Goal: Task Accomplishment & Management: Use online tool/utility

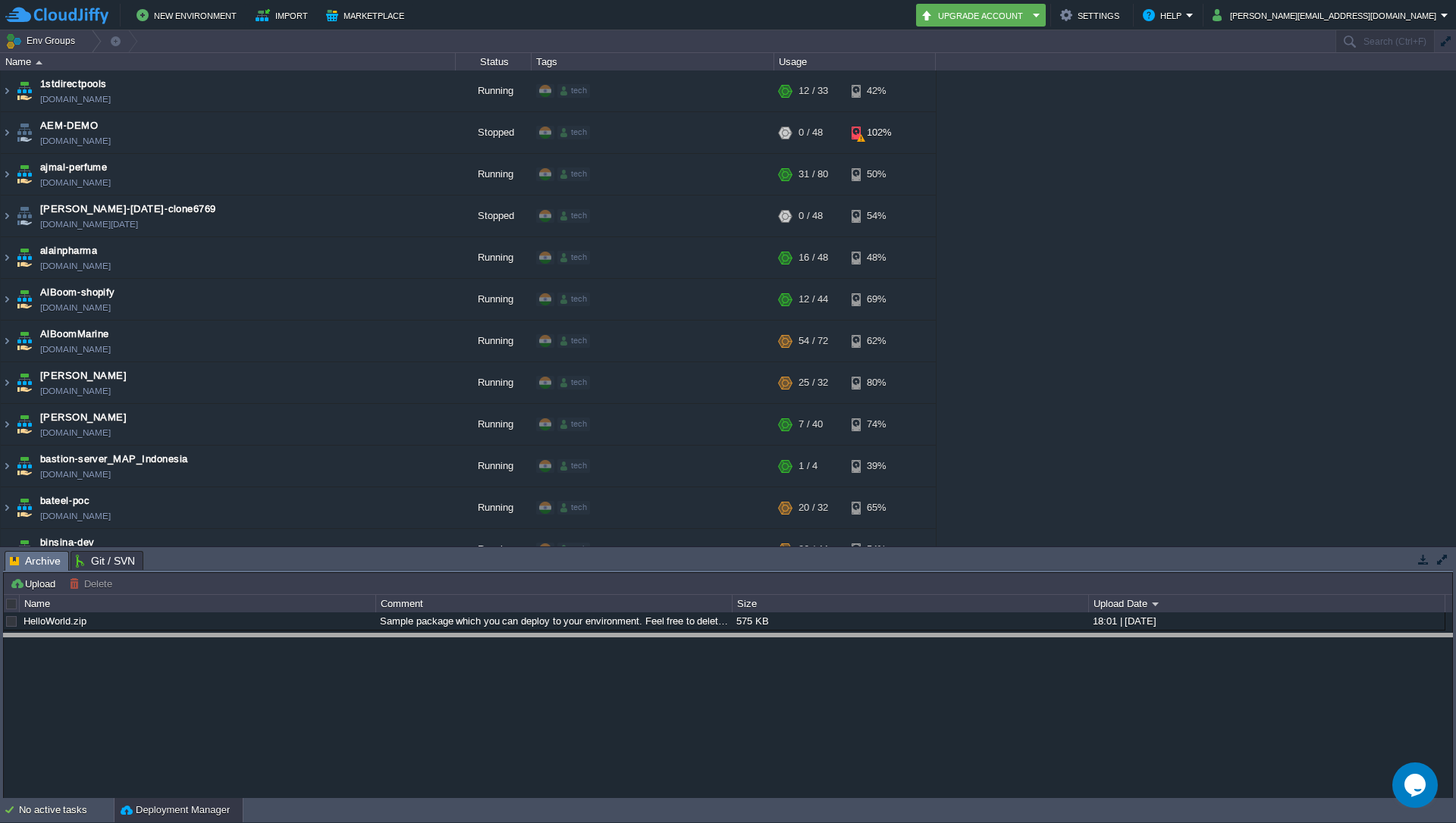
drag, startPoint x: 1305, startPoint y: 552, endPoint x: 1315, endPoint y: 623, distance: 71.7
click at [1316, 628] on body "New Environment Import Marketplace Bonus ₹0.00 Upgrade Account Settings Help [P…" at bounding box center [728, 411] width 1456 height 823
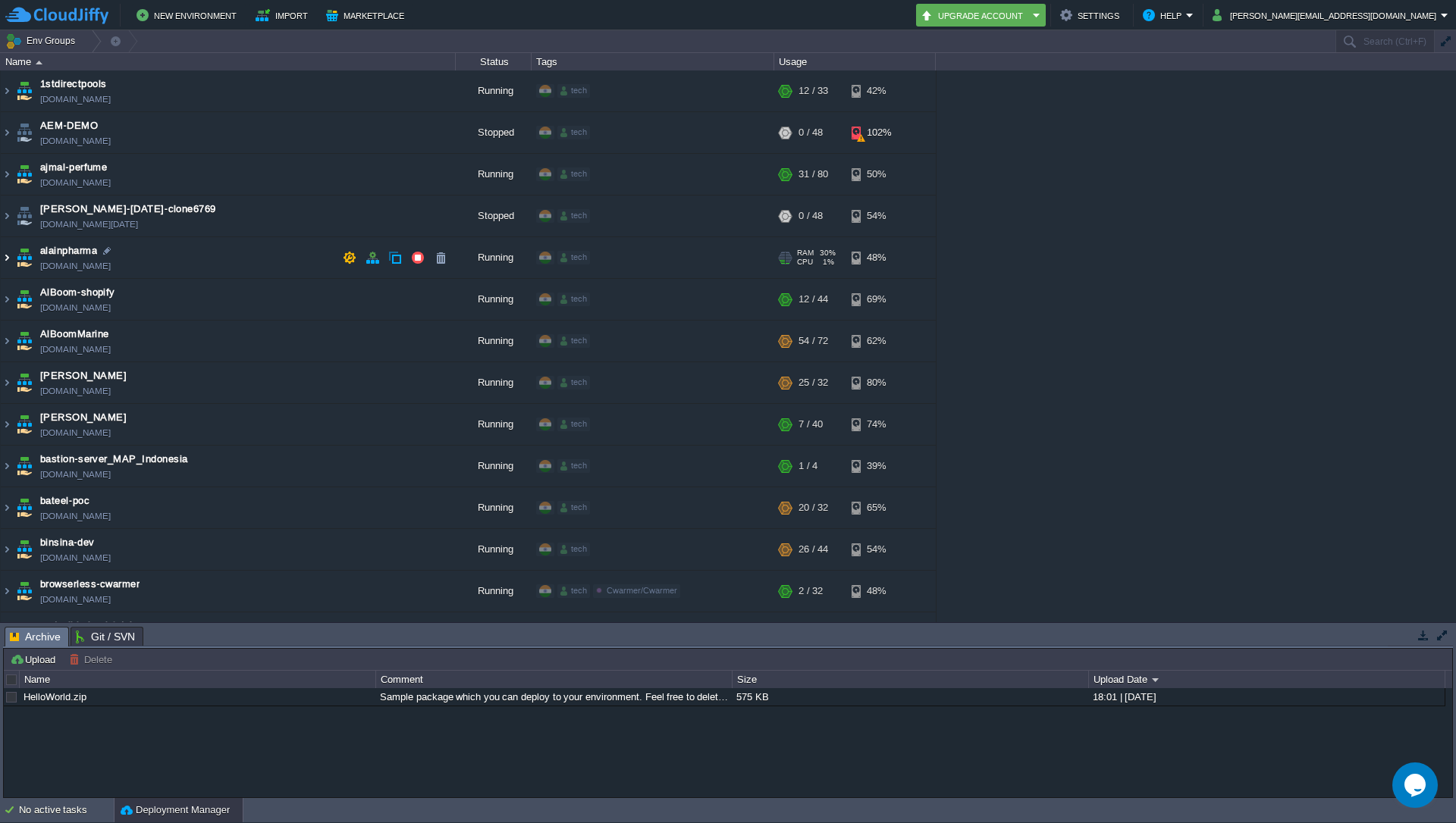
click at [3, 254] on img at bounding box center [7, 258] width 12 height 41
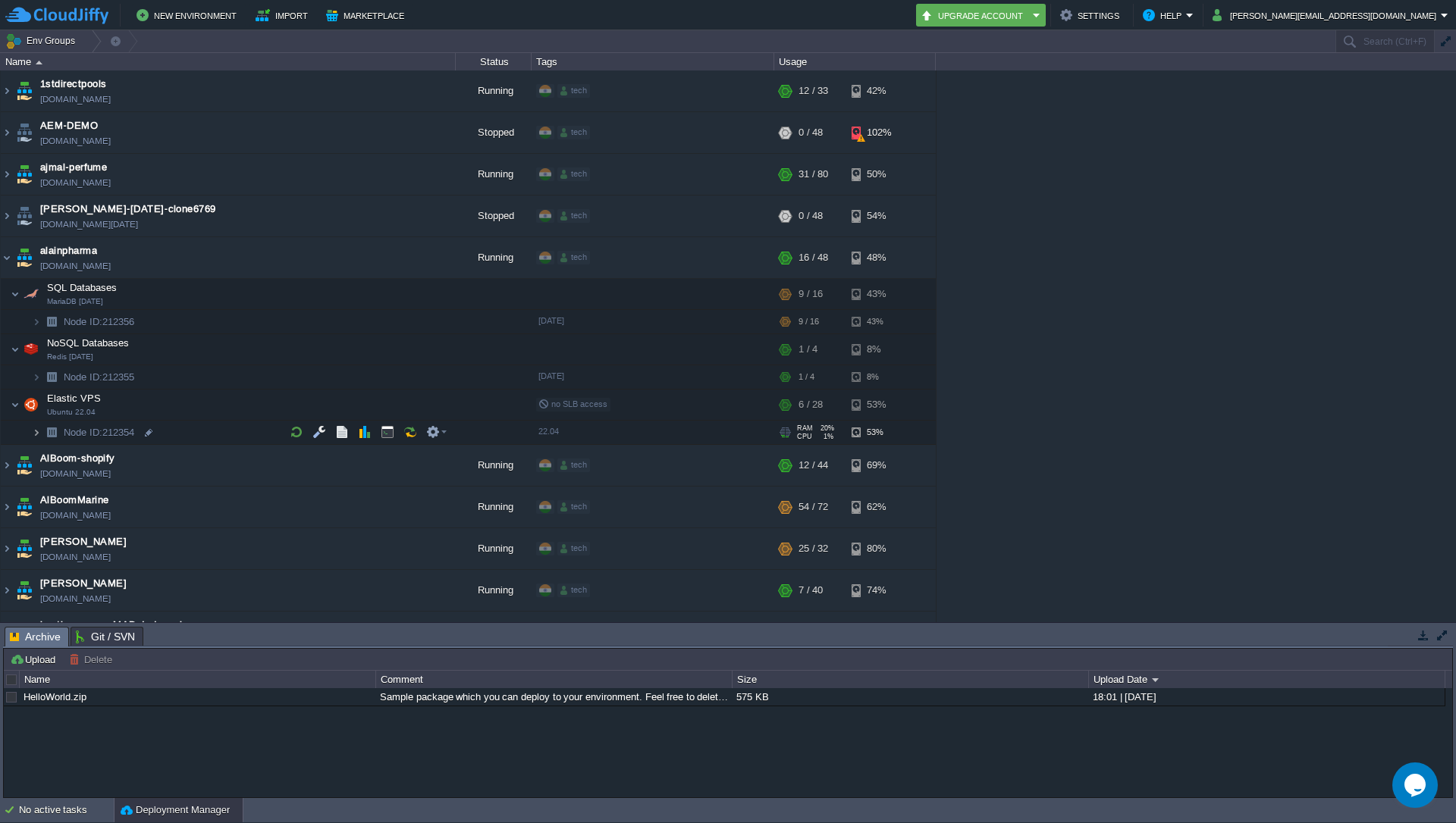
click at [38, 433] on img at bounding box center [36, 432] width 9 height 23
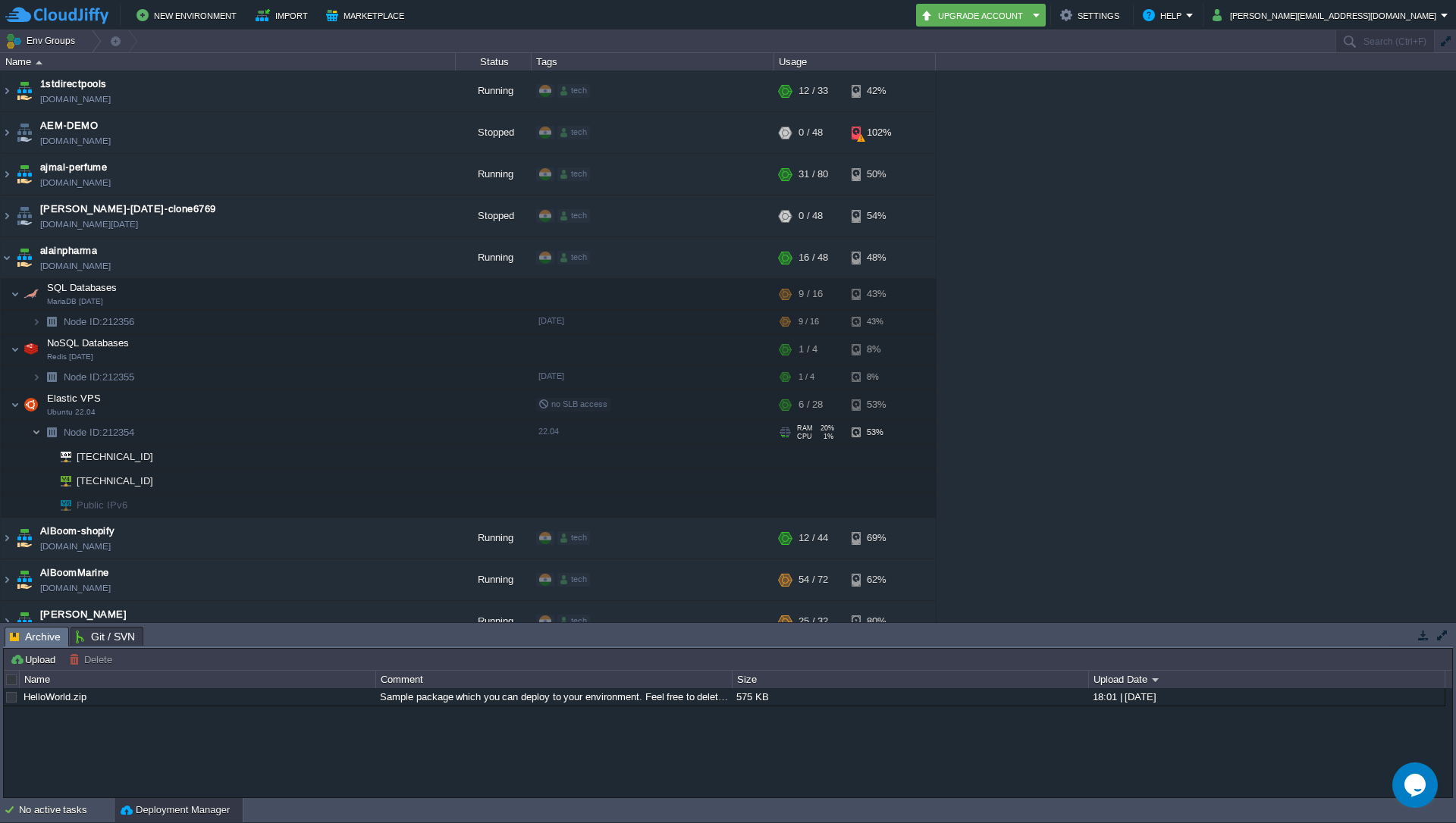
click at [38, 433] on img at bounding box center [36, 432] width 9 height 23
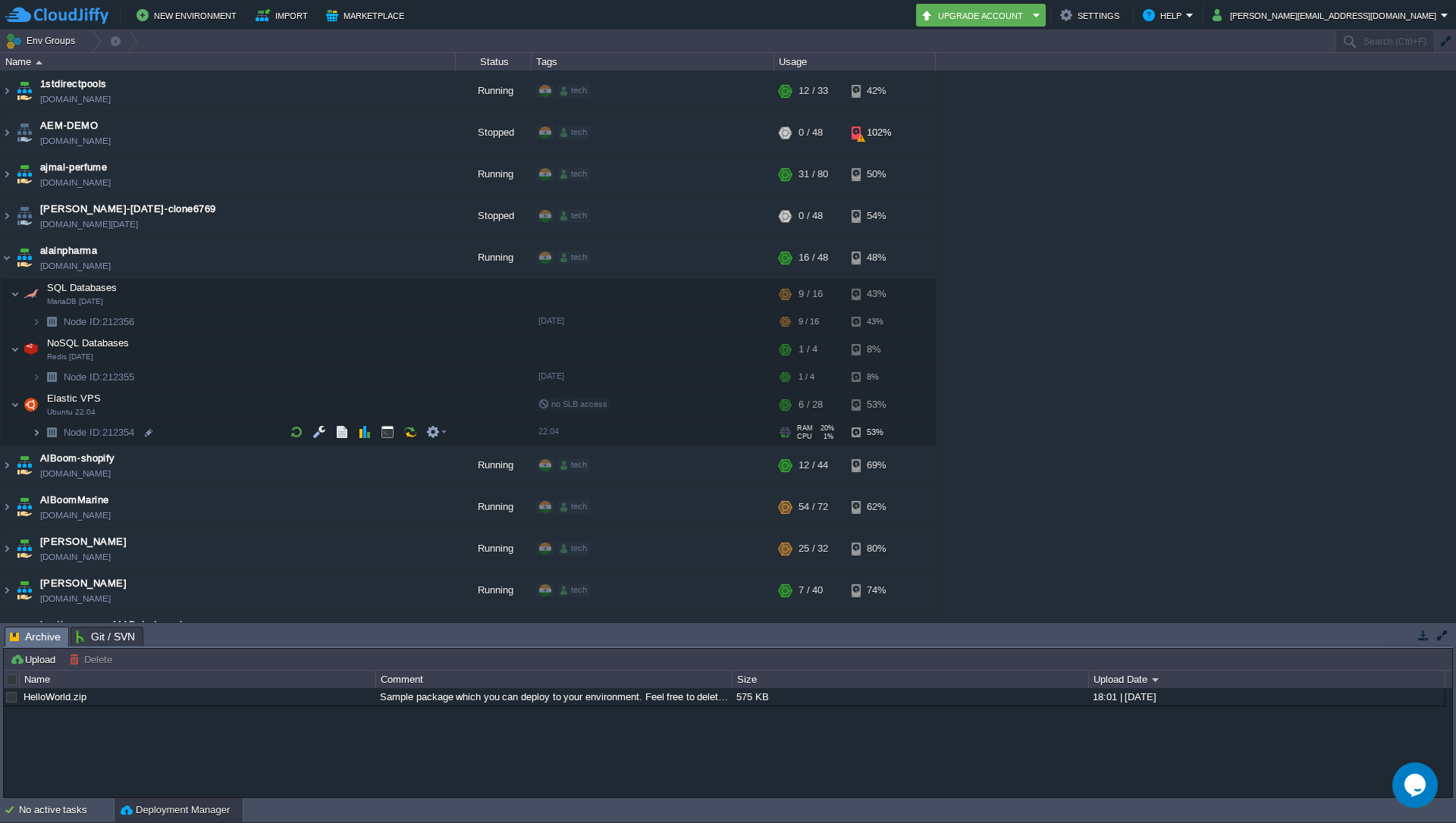
click at [37, 432] on img at bounding box center [36, 432] width 9 height 23
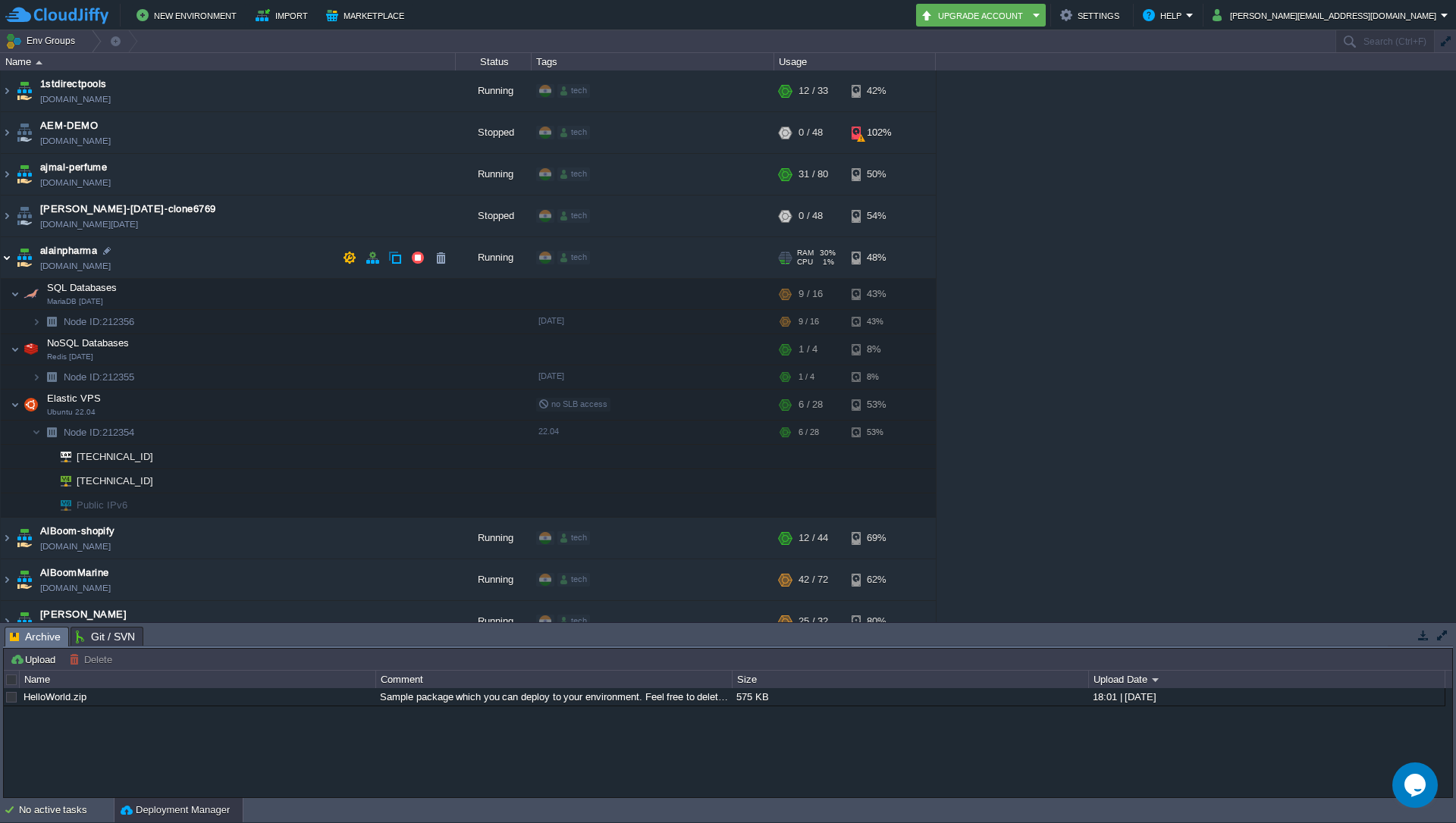
click at [3, 261] on img at bounding box center [7, 258] width 12 height 41
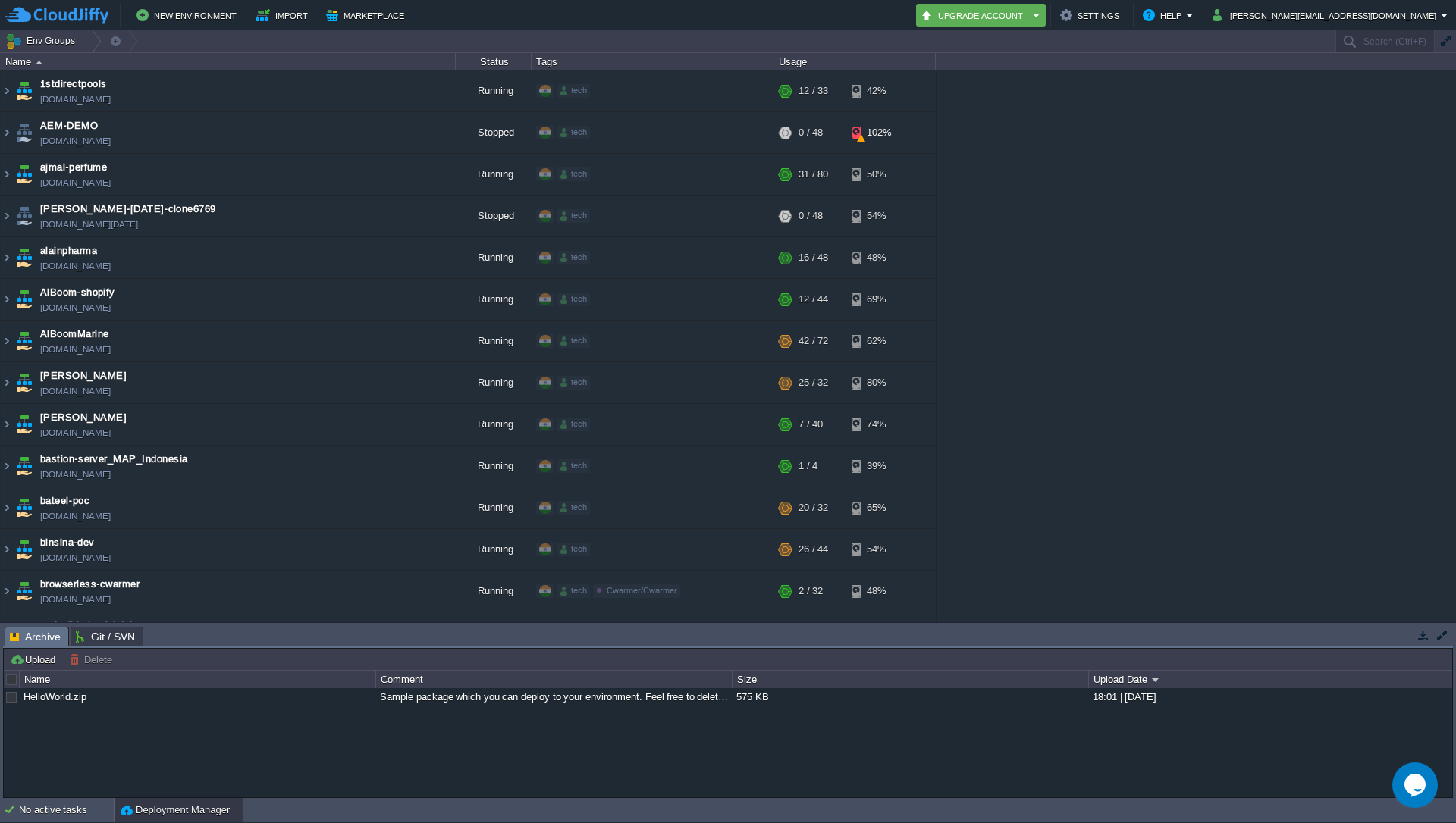
click at [3, 173] on img at bounding box center [7, 175] width 12 height 41
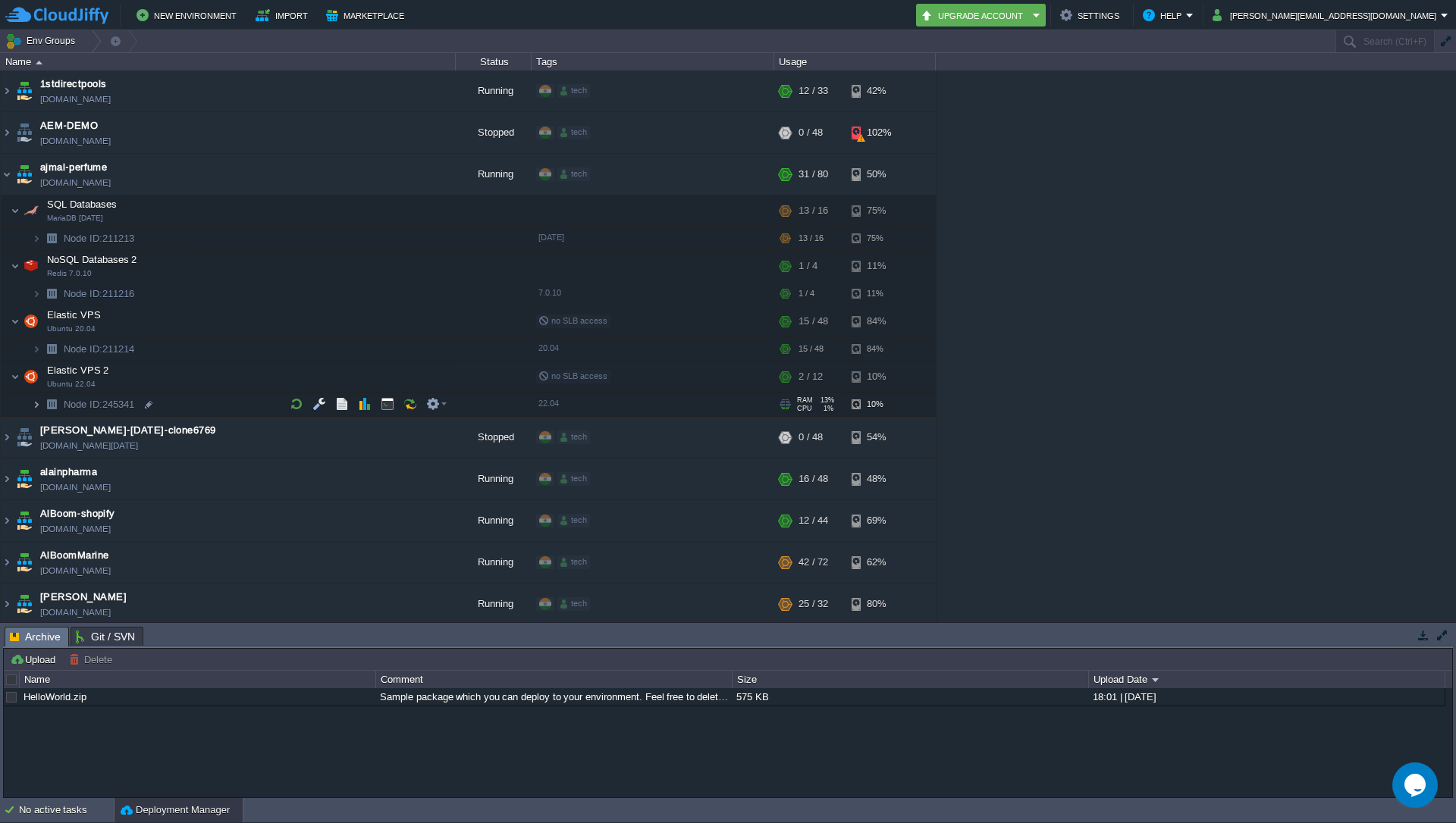
click at [35, 407] on img at bounding box center [36, 404] width 9 height 23
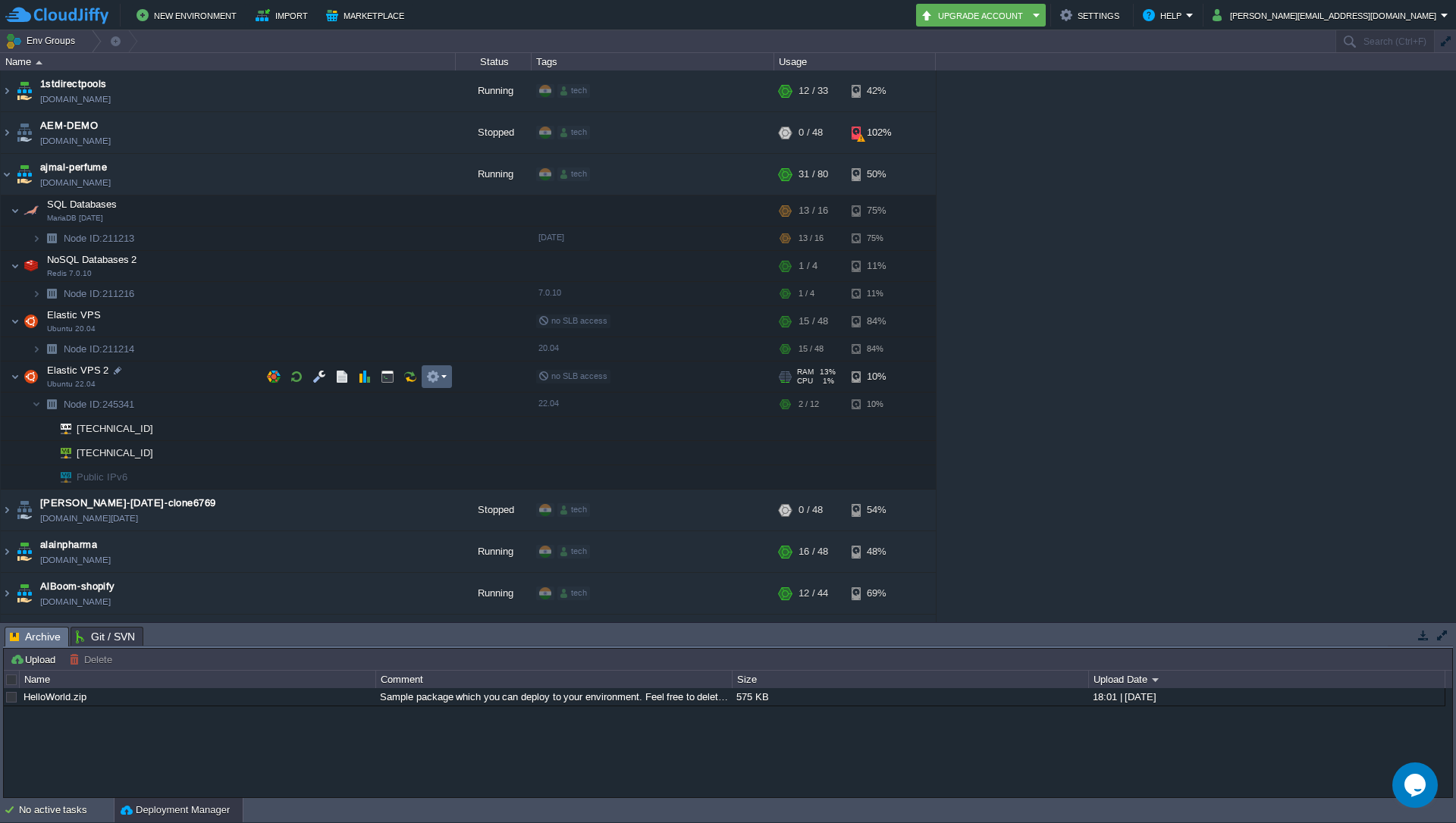
click at [445, 378] on em at bounding box center [436, 377] width 21 height 14
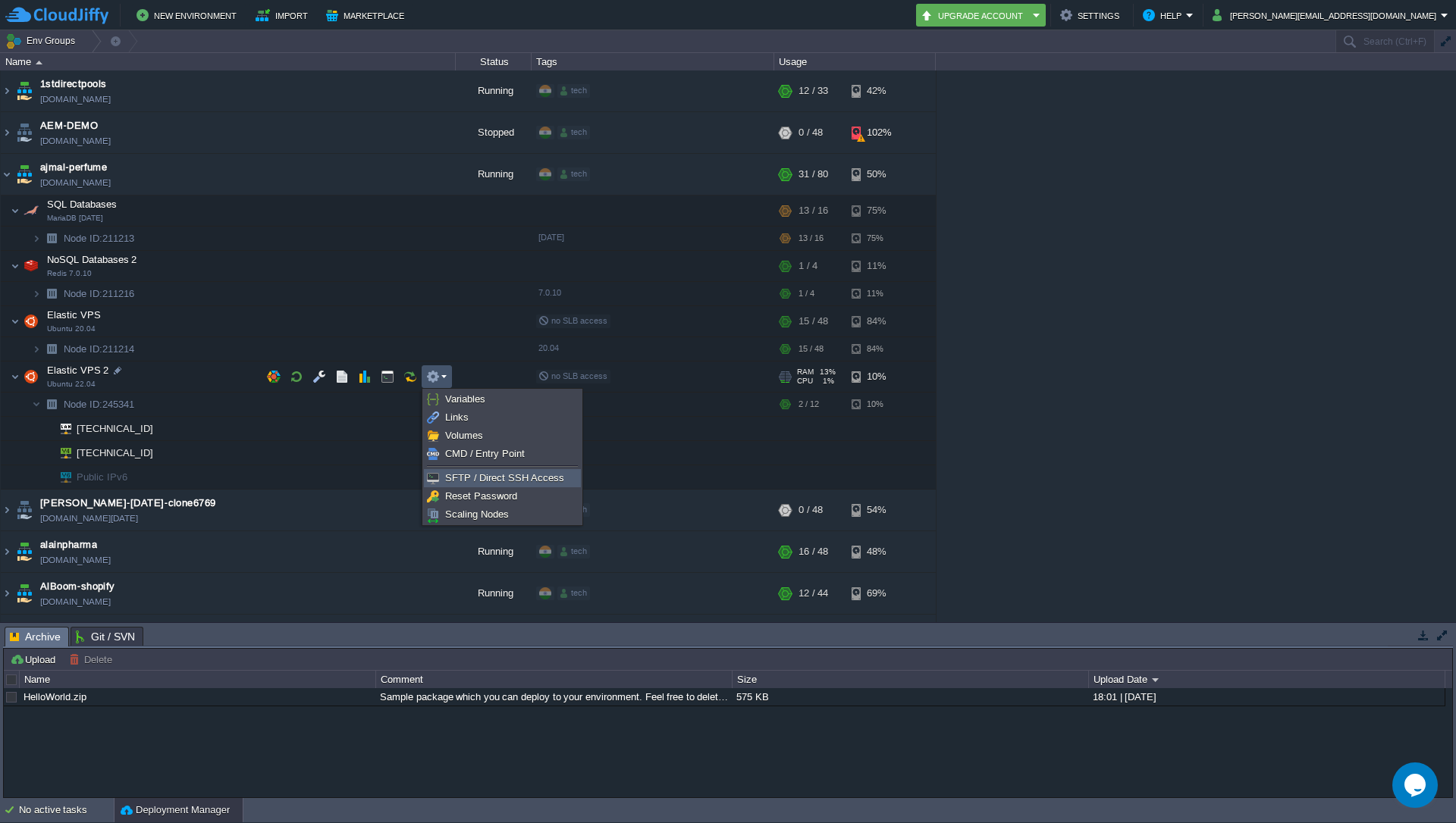
click at [472, 478] on span "SFTP / Direct SSH Access" at bounding box center [504, 477] width 119 height 11
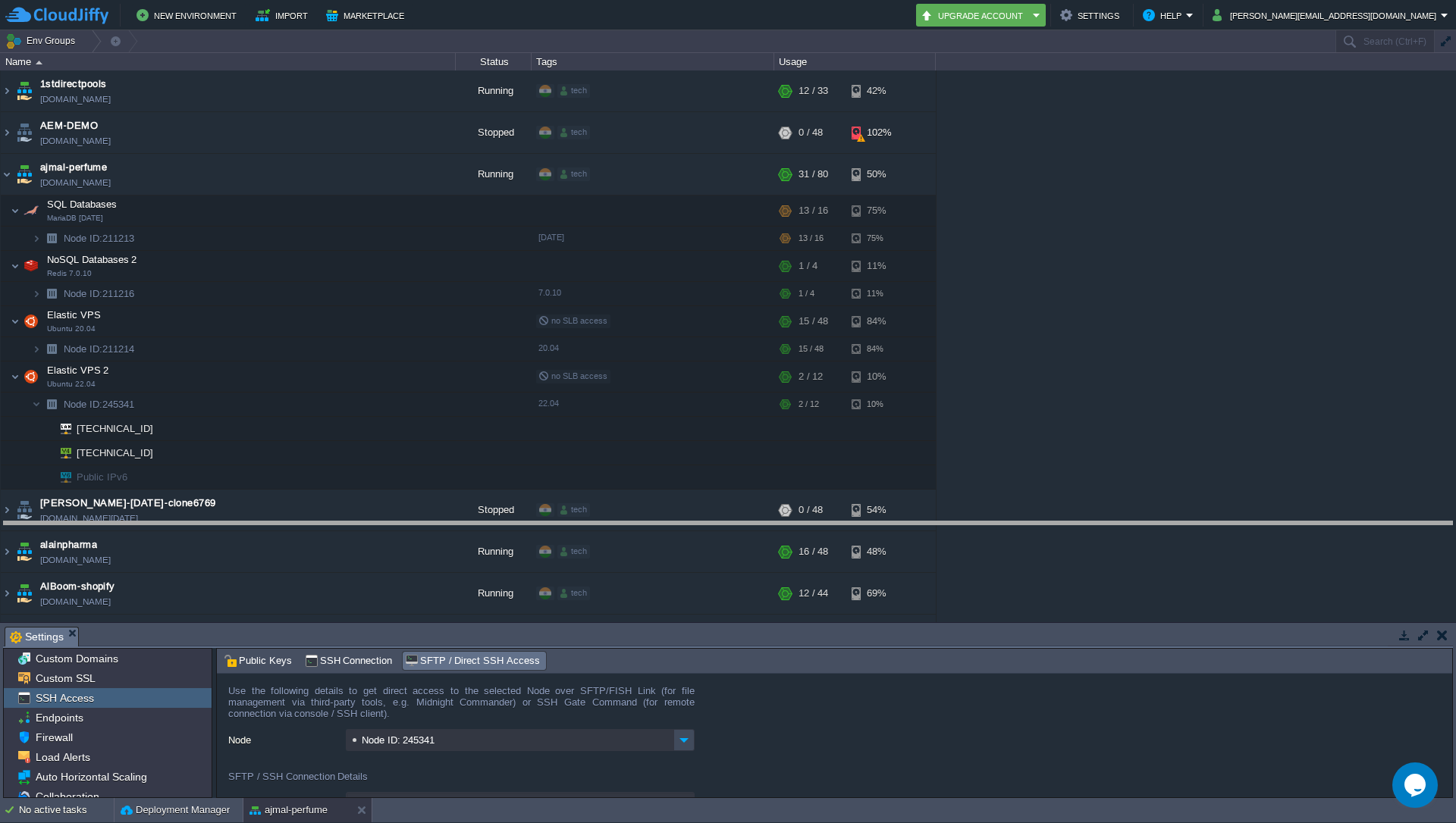
drag, startPoint x: 1144, startPoint y: 628, endPoint x: 1168, endPoint y: 528, distance: 102.8
click at [1168, 528] on body "New Environment Import Marketplace Bonus ₹0.00 Upgrade Account Settings Help [P…" at bounding box center [728, 411] width 1456 height 823
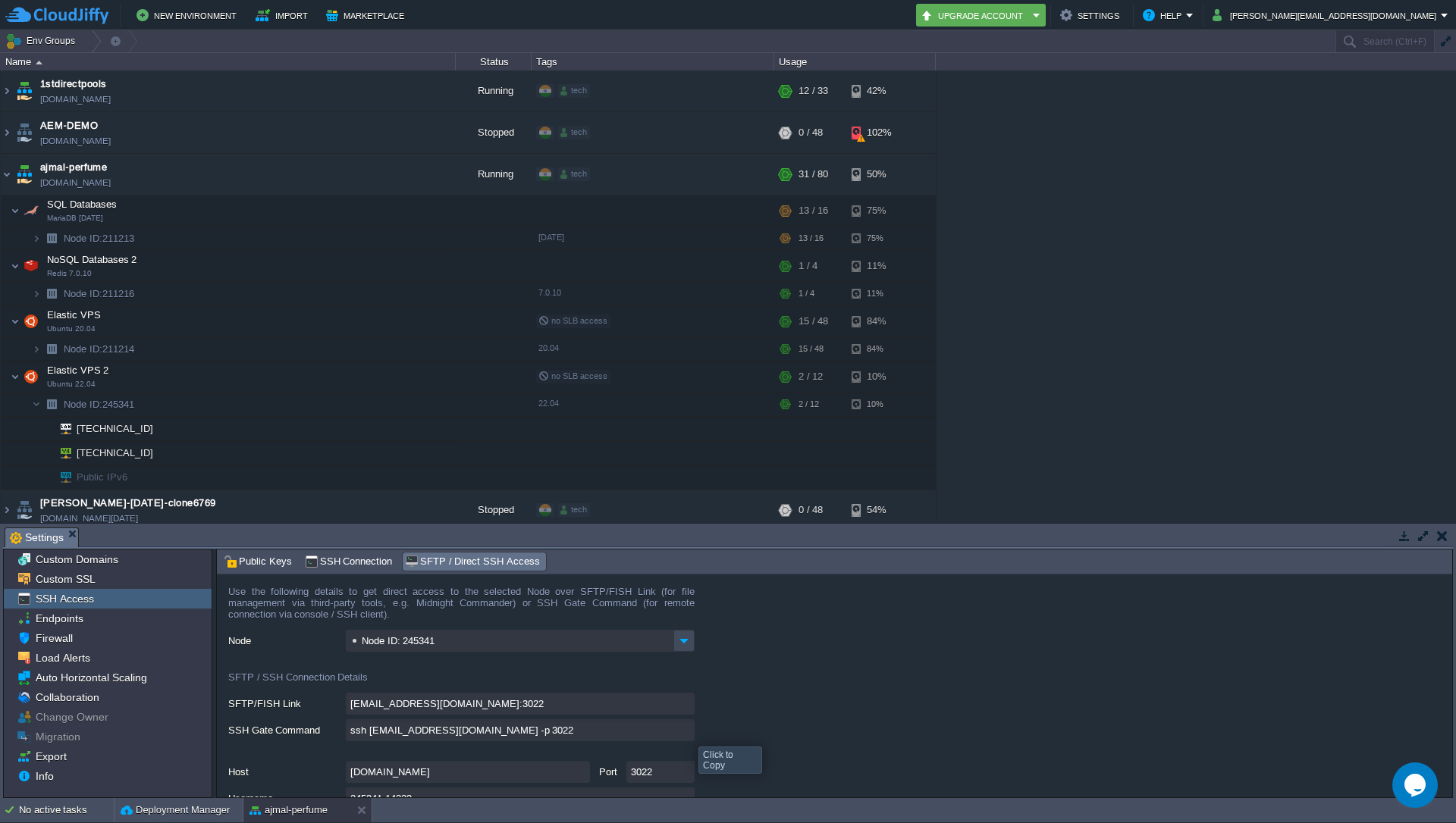
click at [687, 733] on input "ssh [EMAIL_ADDRESS][DOMAIN_NAME] -p 3022" at bounding box center [520, 731] width 349 height 22
click at [943, 685] on form "Use the following details to get direct access to the selected Node over SFTP/F…" at bounding box center [834, 685] width 1235 height 223
click at [1219, 172] on div "1stdirectpools [DOMAIN_NAME] Running tech + Add to Env Group RAM 33% CPU 1% 12 …" at bounding box center [728, 297] width 1456 height 452
click at [9, 178] on img at bounding box center [7, 175] width 12 height 41
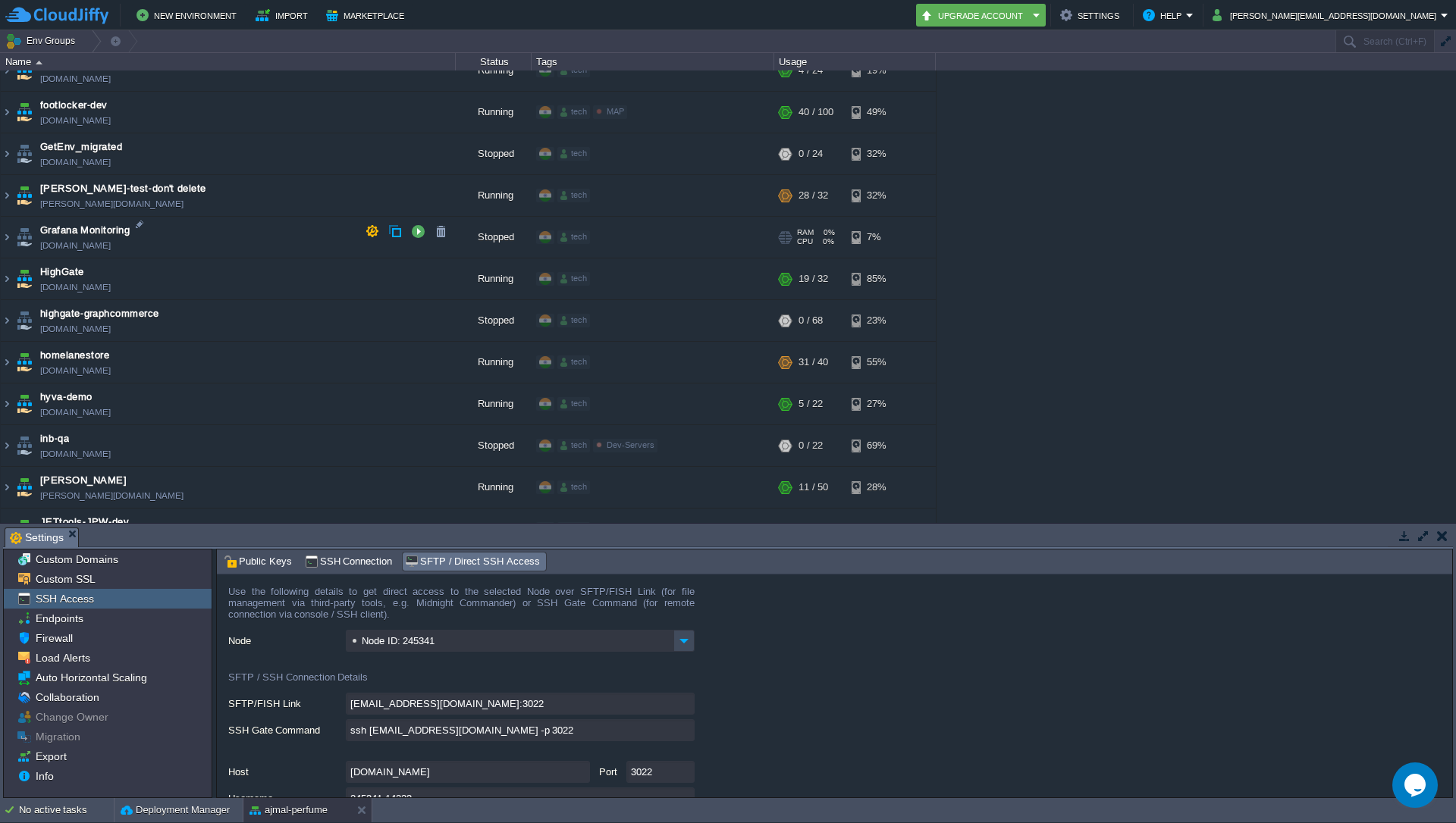
scroll to position [1729, 0]
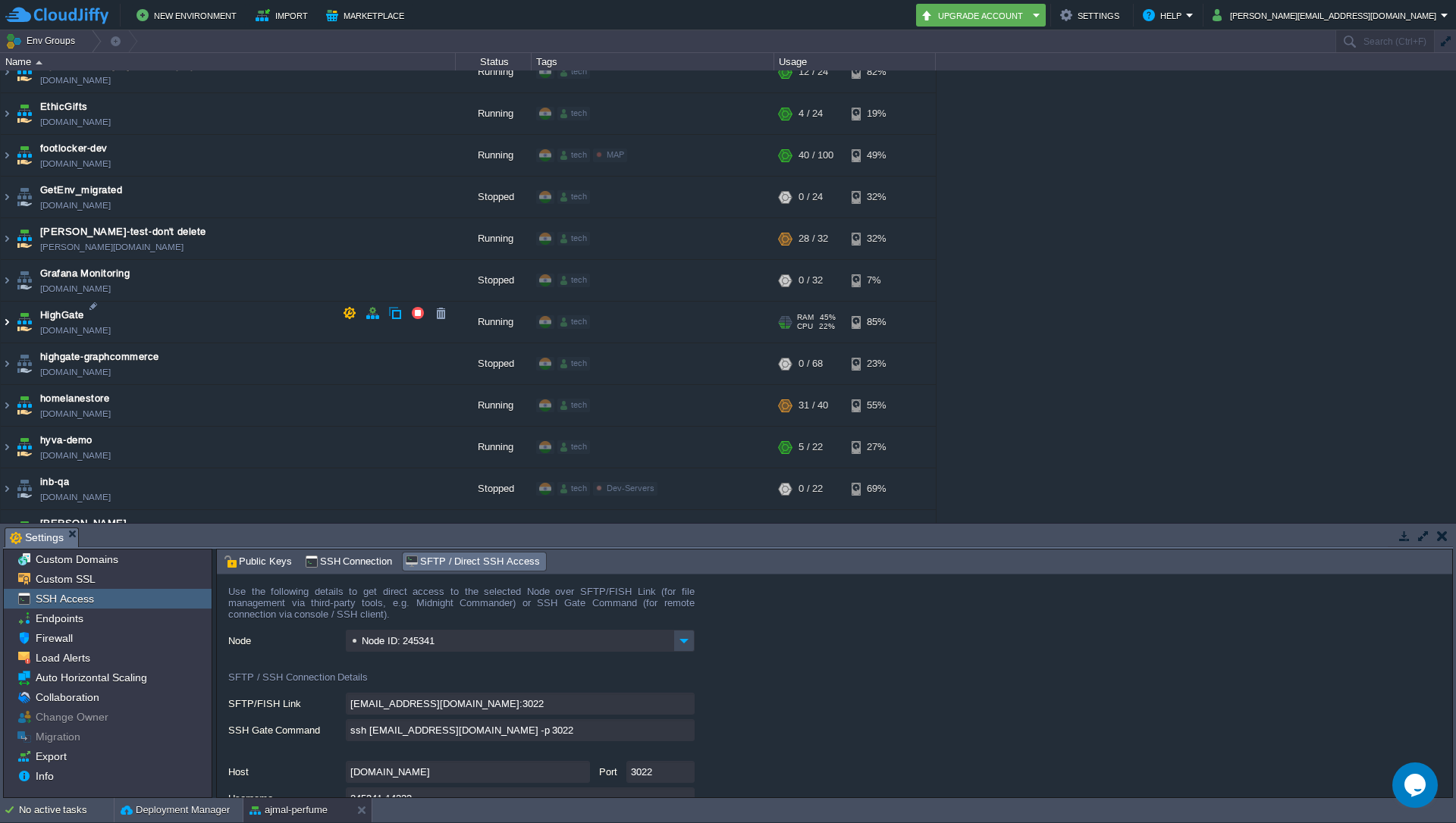
click at [8, 319] on img at bounding box center [7, 322] width 12 height 41
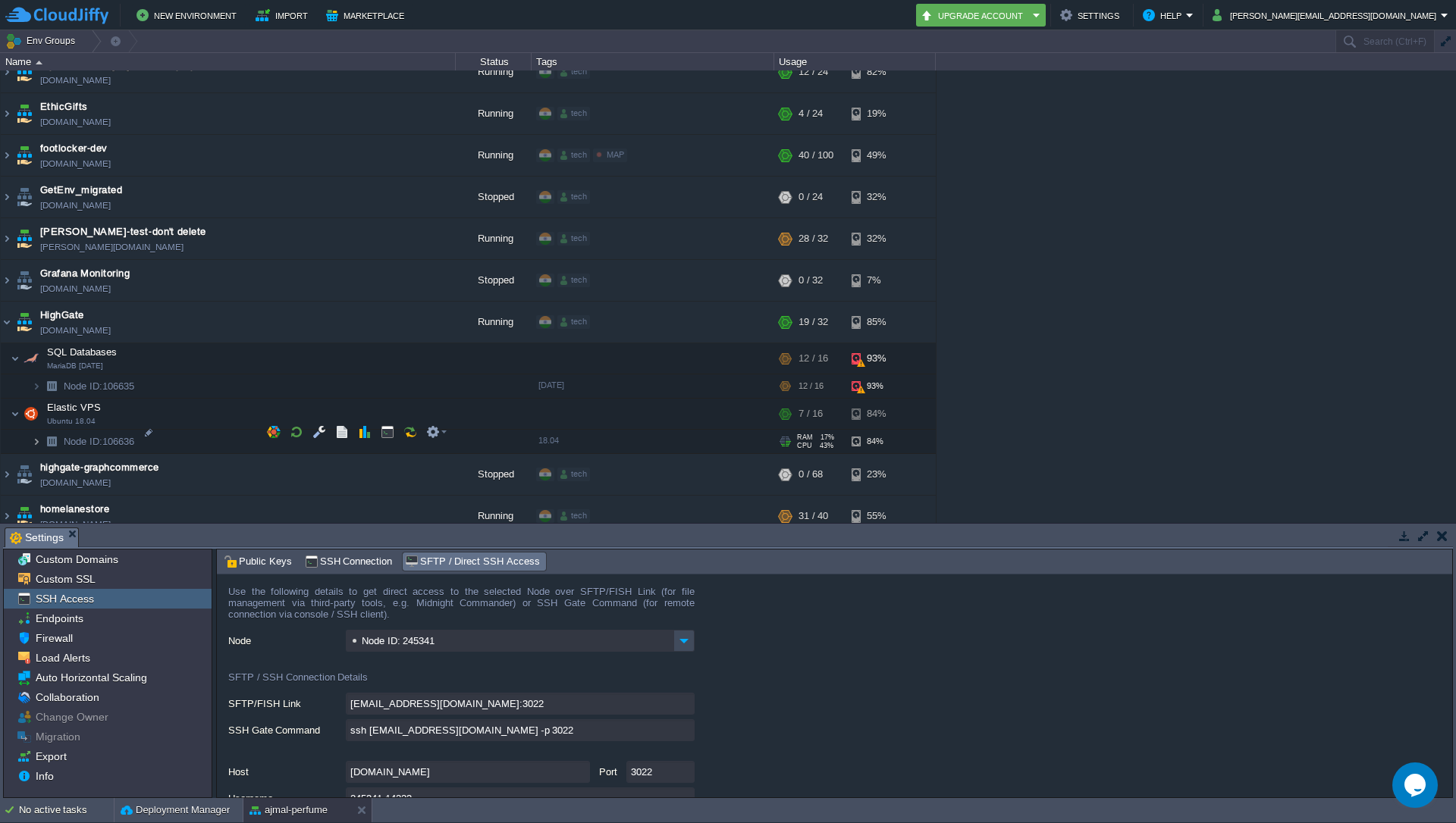
click at [36, 433] on img at bounding box center [36, 441] width 9 height 23
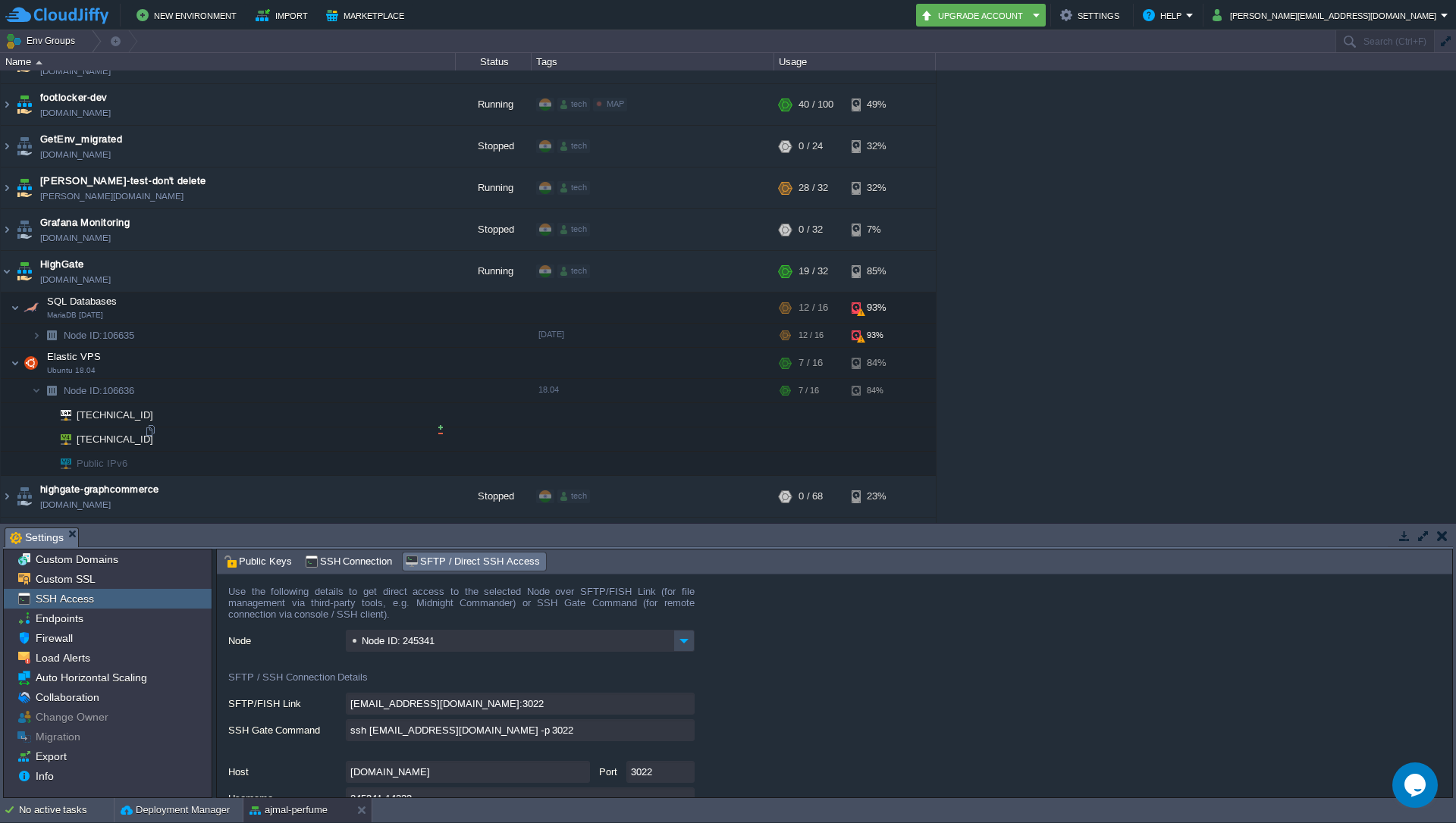
scroll to position [1820, 0]
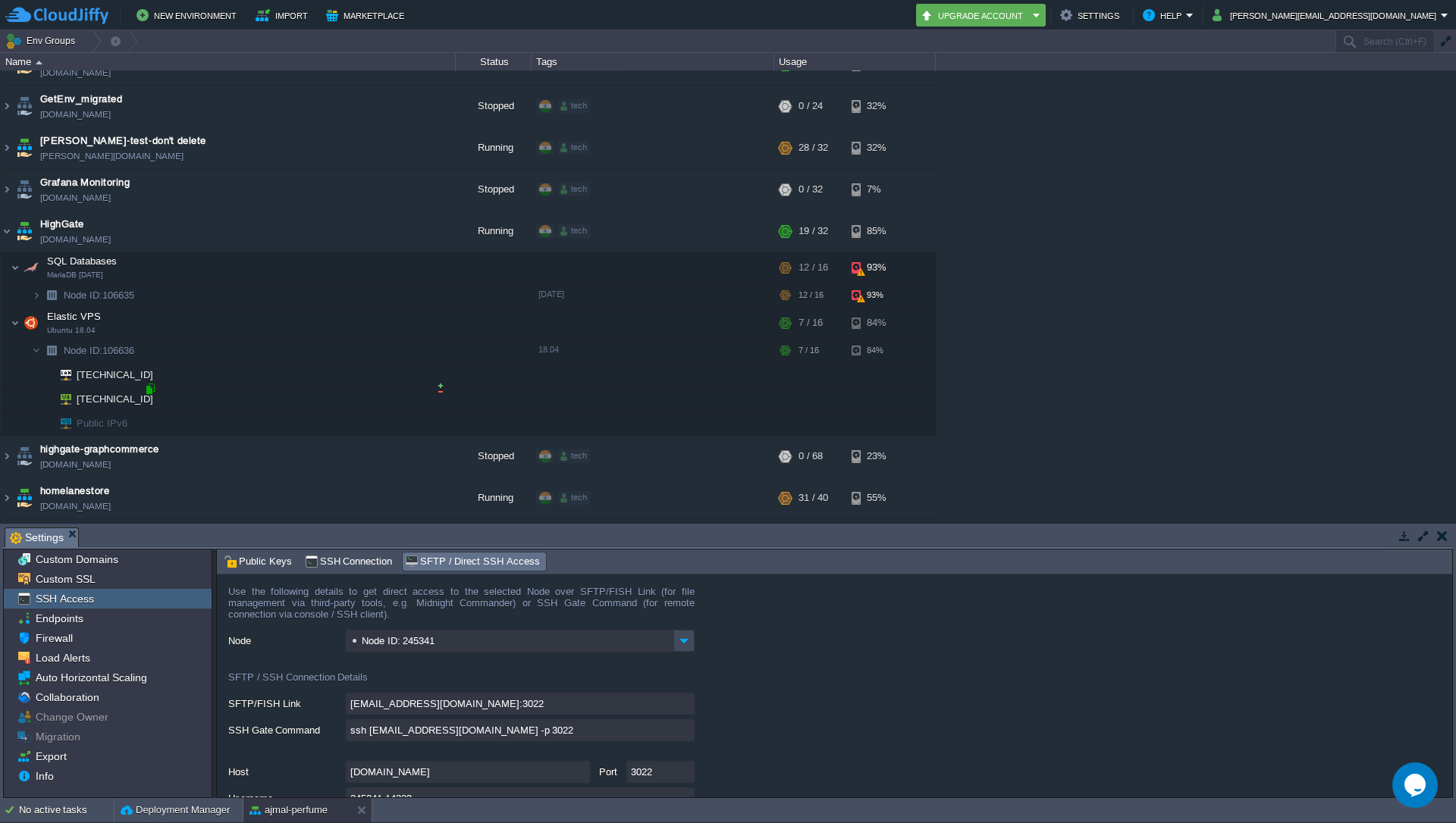
click at [148, 394] on div at bounding box center [151, 389] width 14 height 14
click at [1055, 233] on div "1stdirectpools [DOMAIN_NAME] Running tech + Add to Env Group RAM 33% CPU 1% 12 …" at bounding box center [728, 297] width 1456 height 452
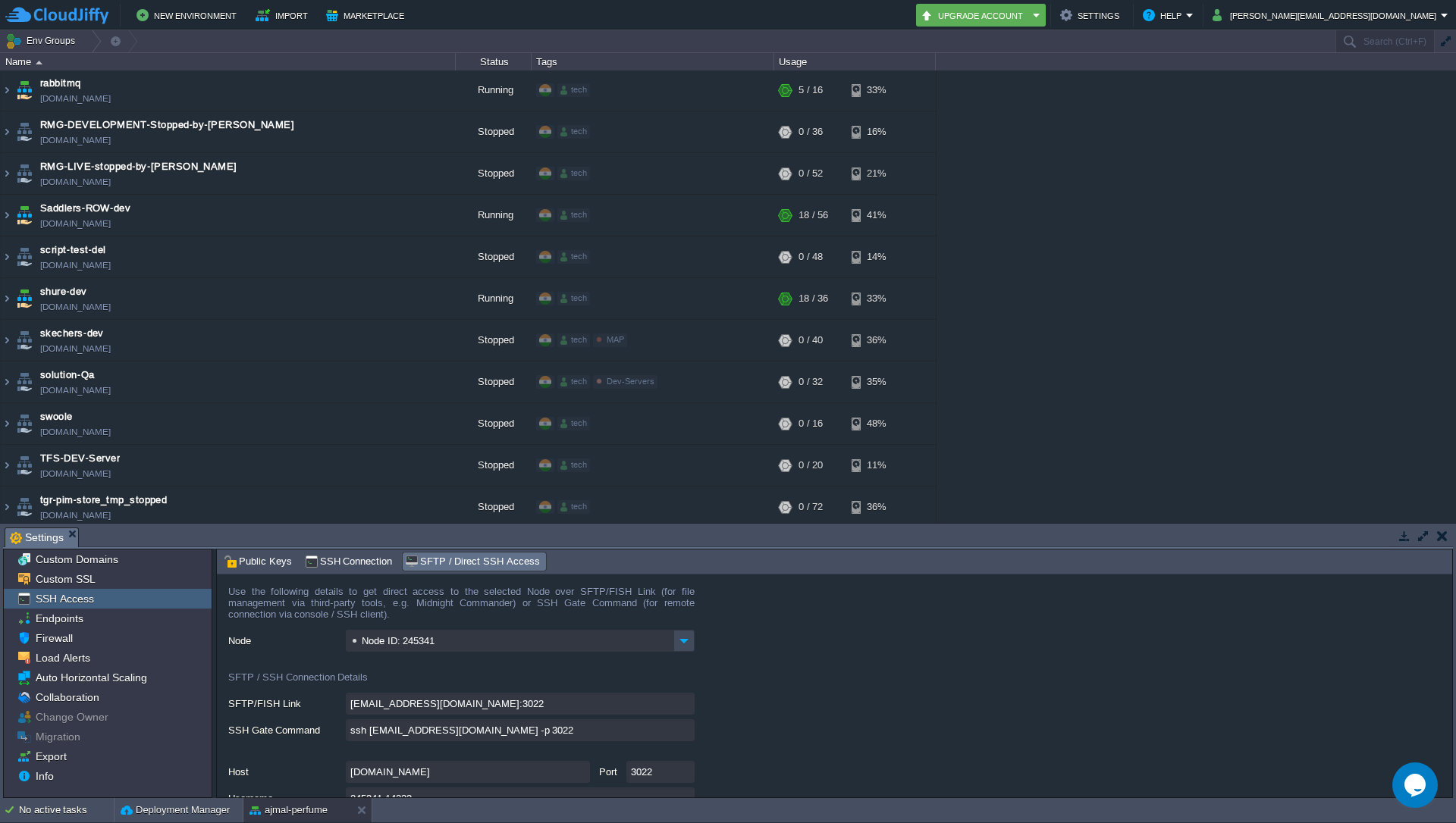
scroll to position [3756, 0]
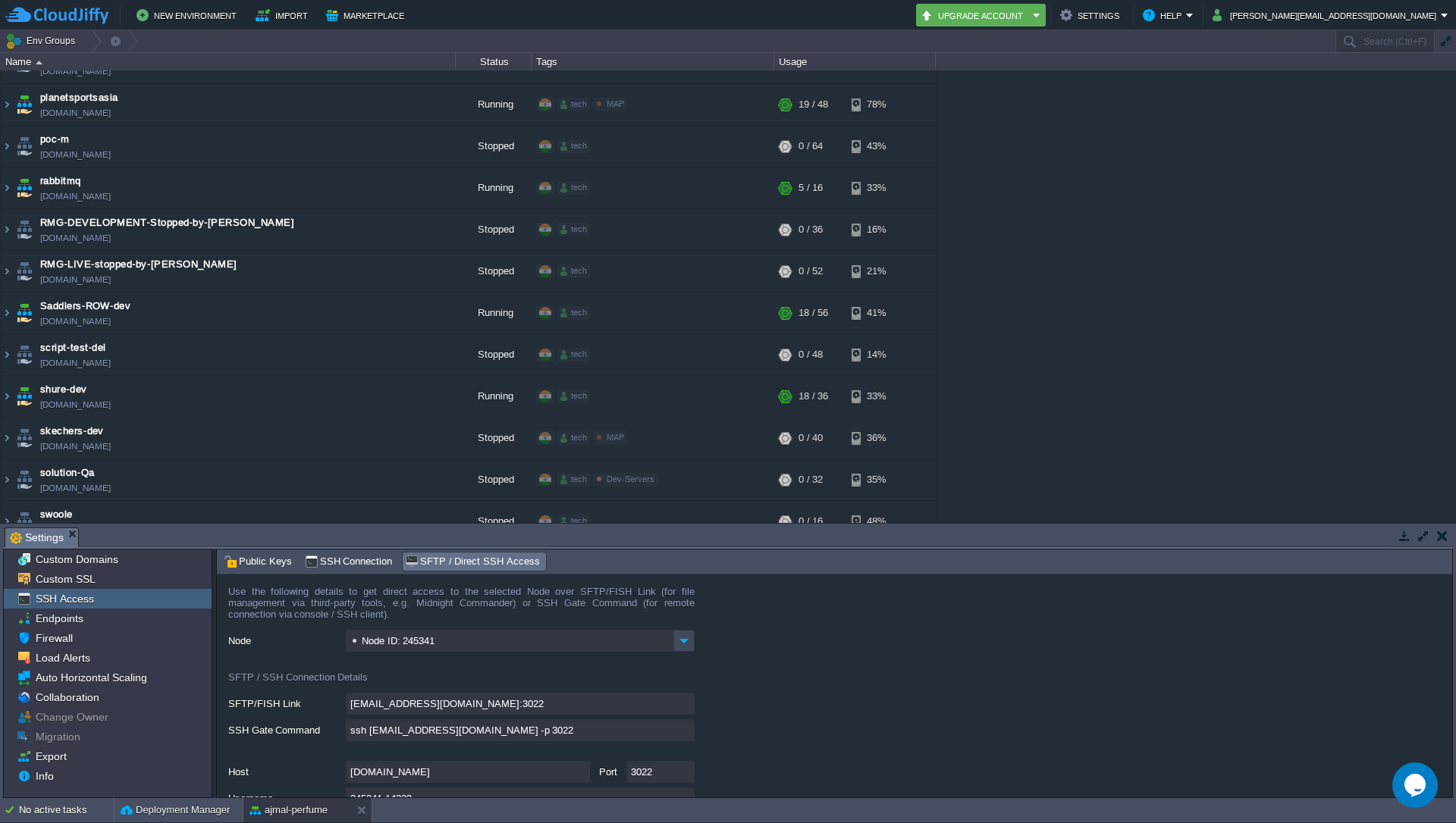
drag, startPoint x: 0, startPoint y: 341, endPoint x: 4, endPoint y: 352, distance: 11.7
click at [4, 376] on img at bounding box center [7, 396] width 12 height 41
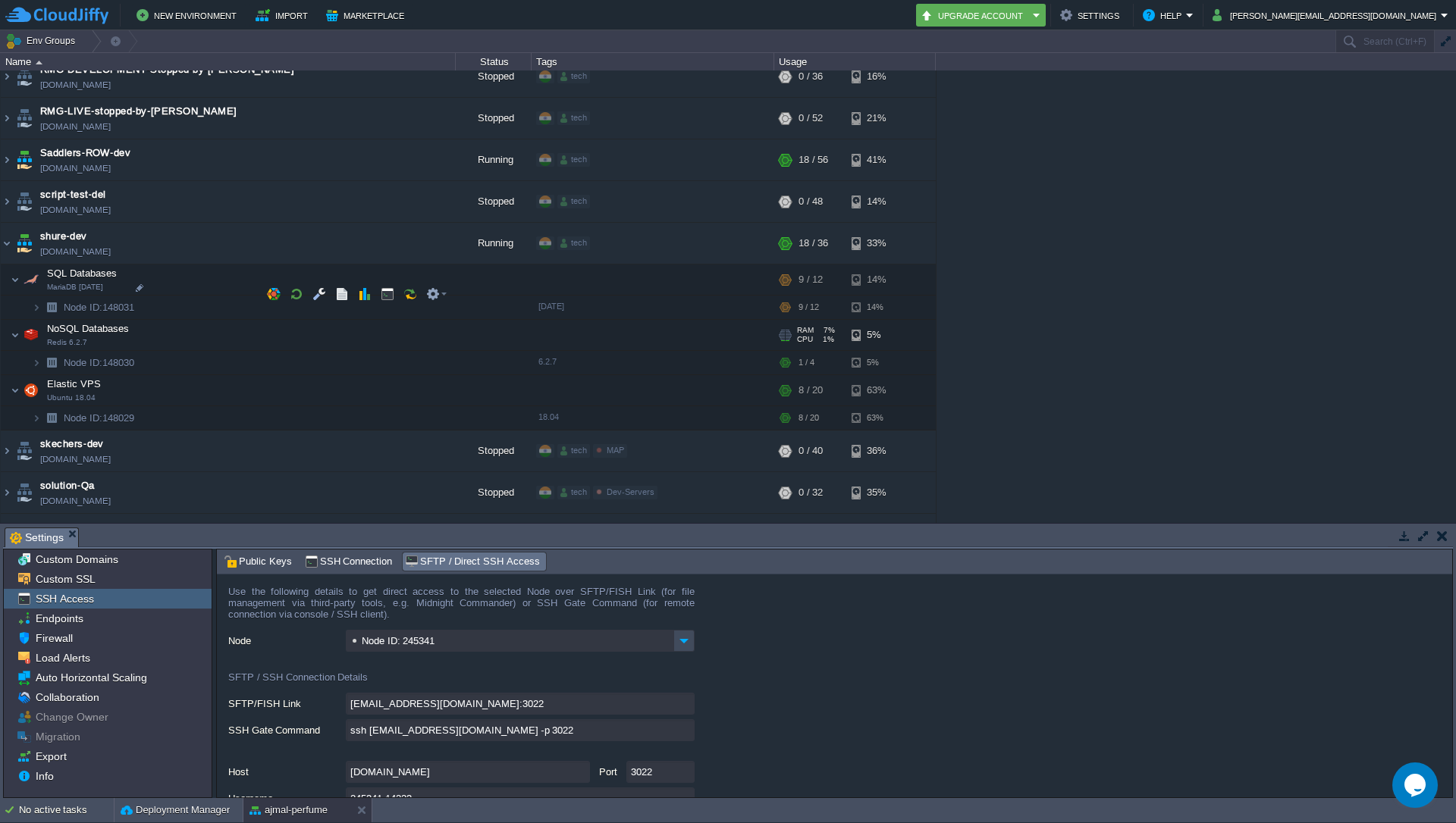
scroll to position [3938, 0]
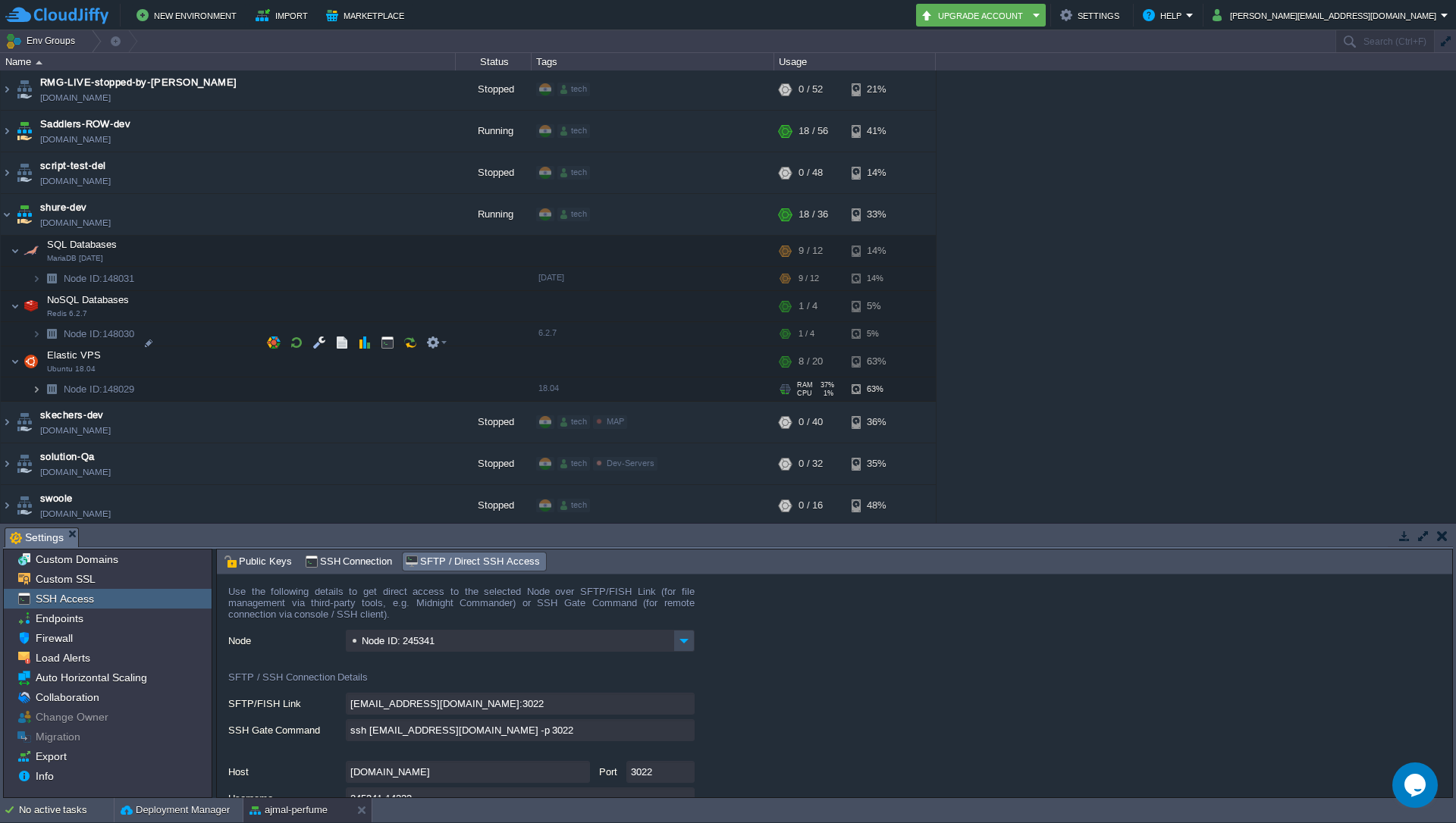
click at [38, 378] on img at bounding box center [36, 389] width 9 height 23
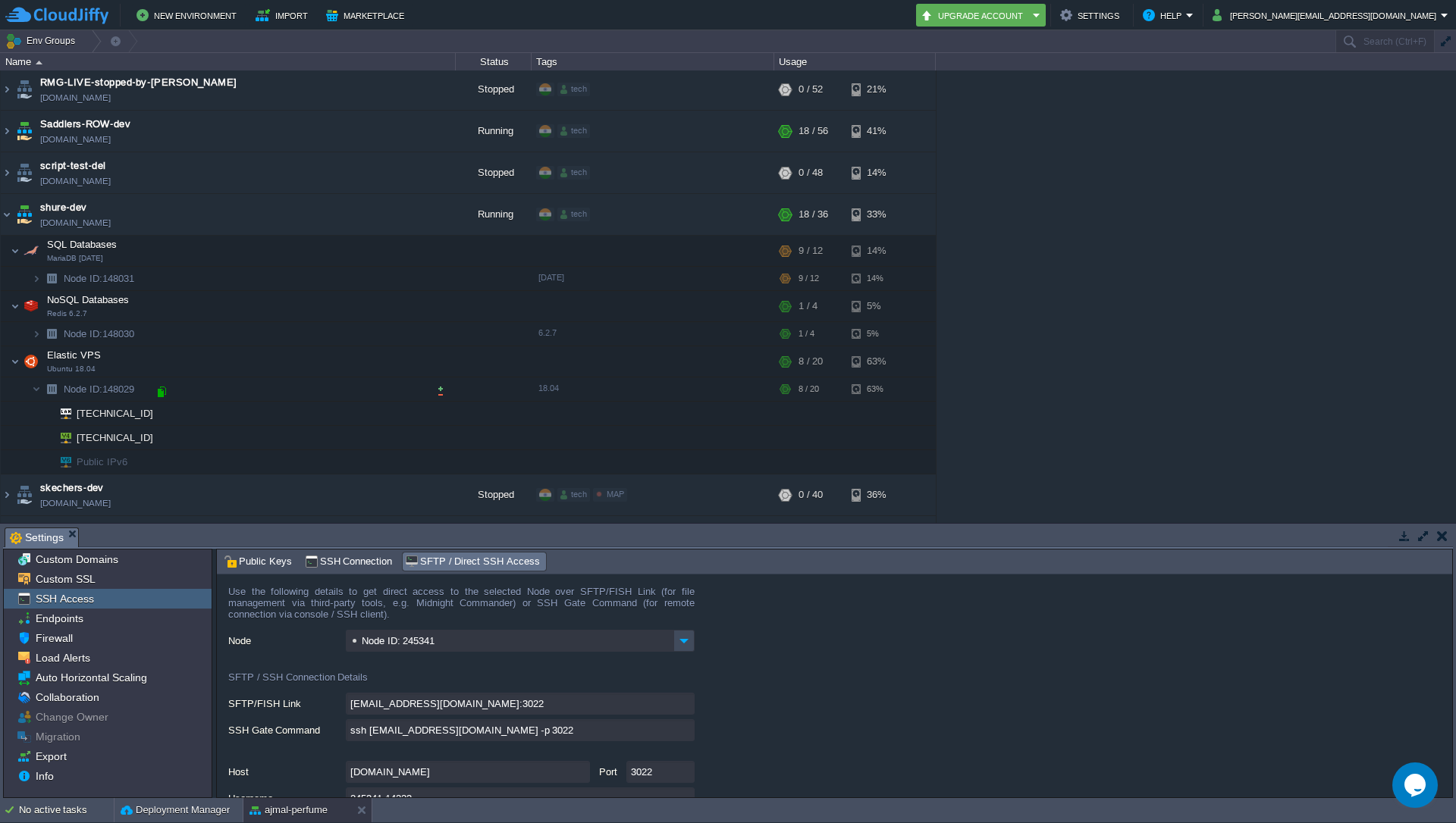
click at [159, 393] on div at bounding box center [162, 392] width 14 height 14
type input "[TECHNICAL_ID]"
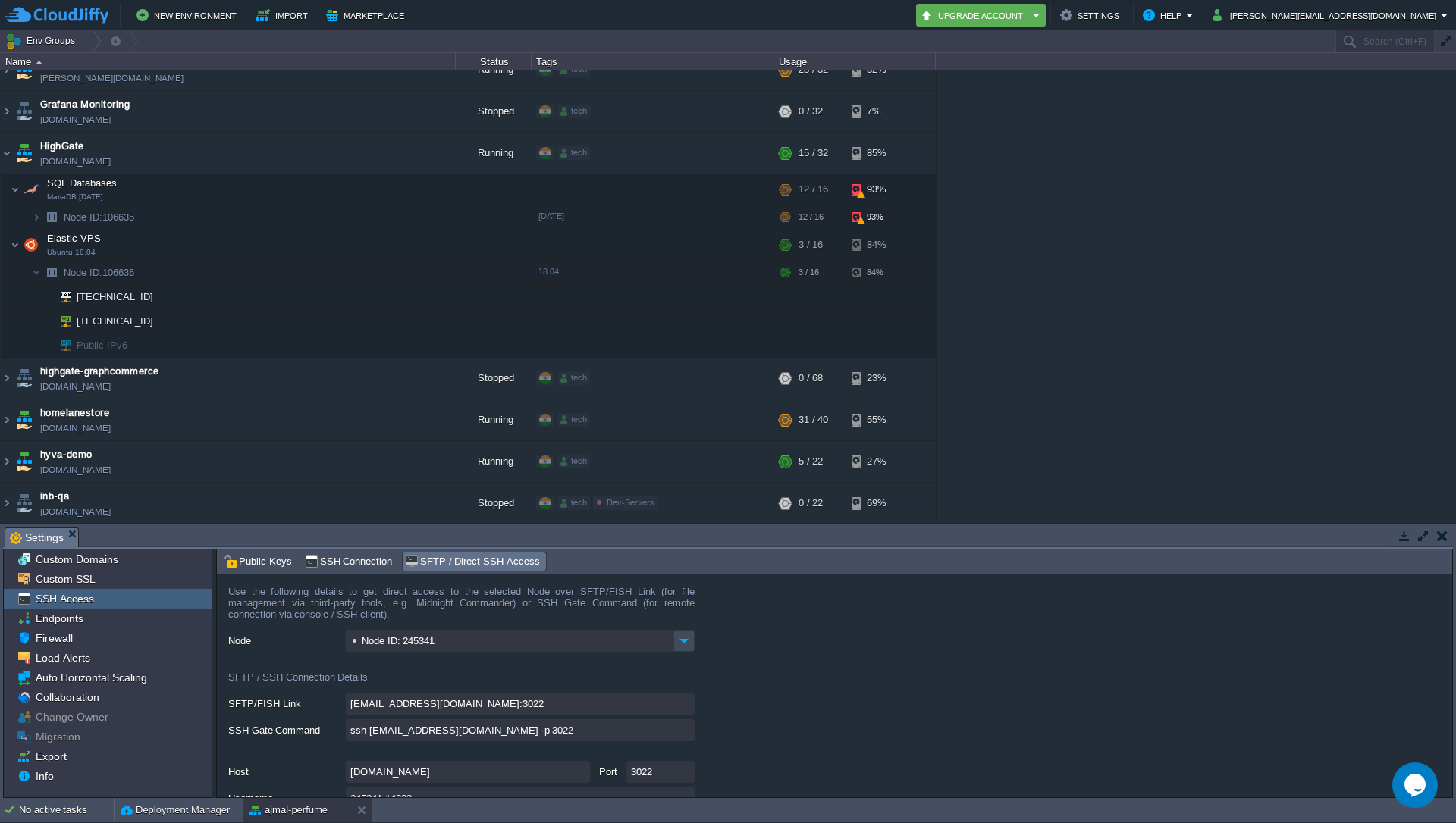
scroll to position [1807, 0]
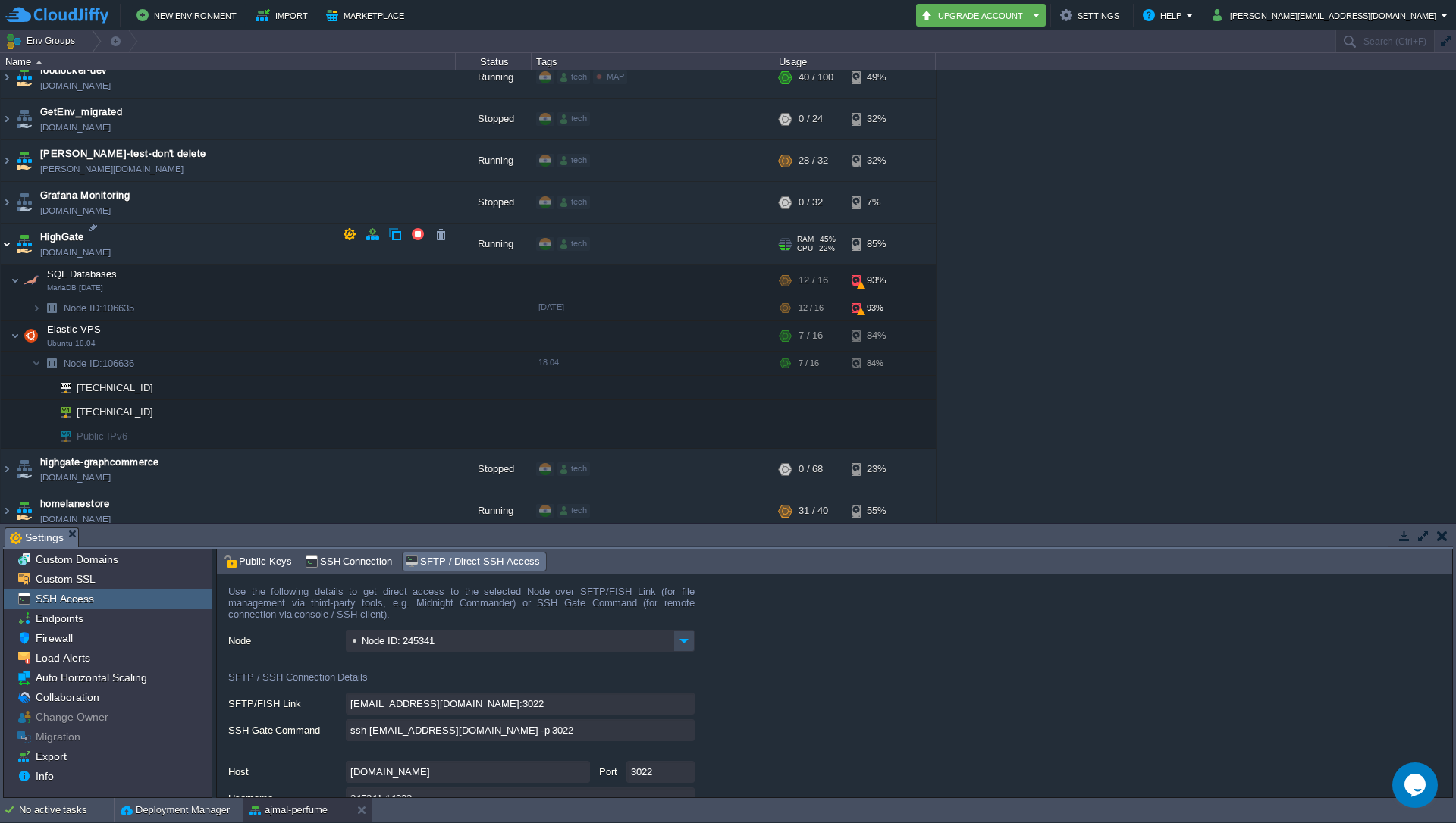
click at [7, 235] on img at bounding box center [7, 244] width 12 height 41
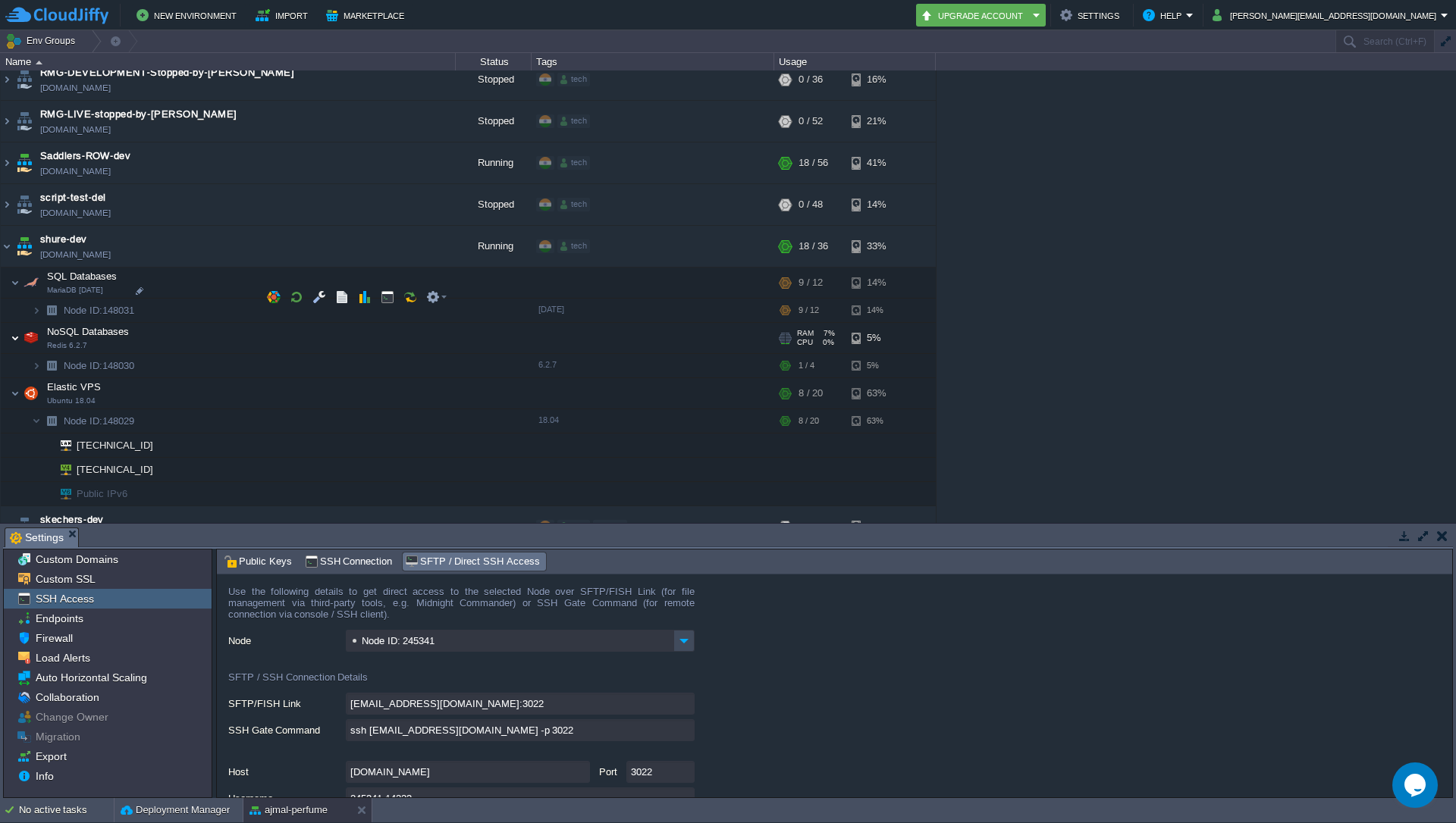
scroll to position [3808, 0]
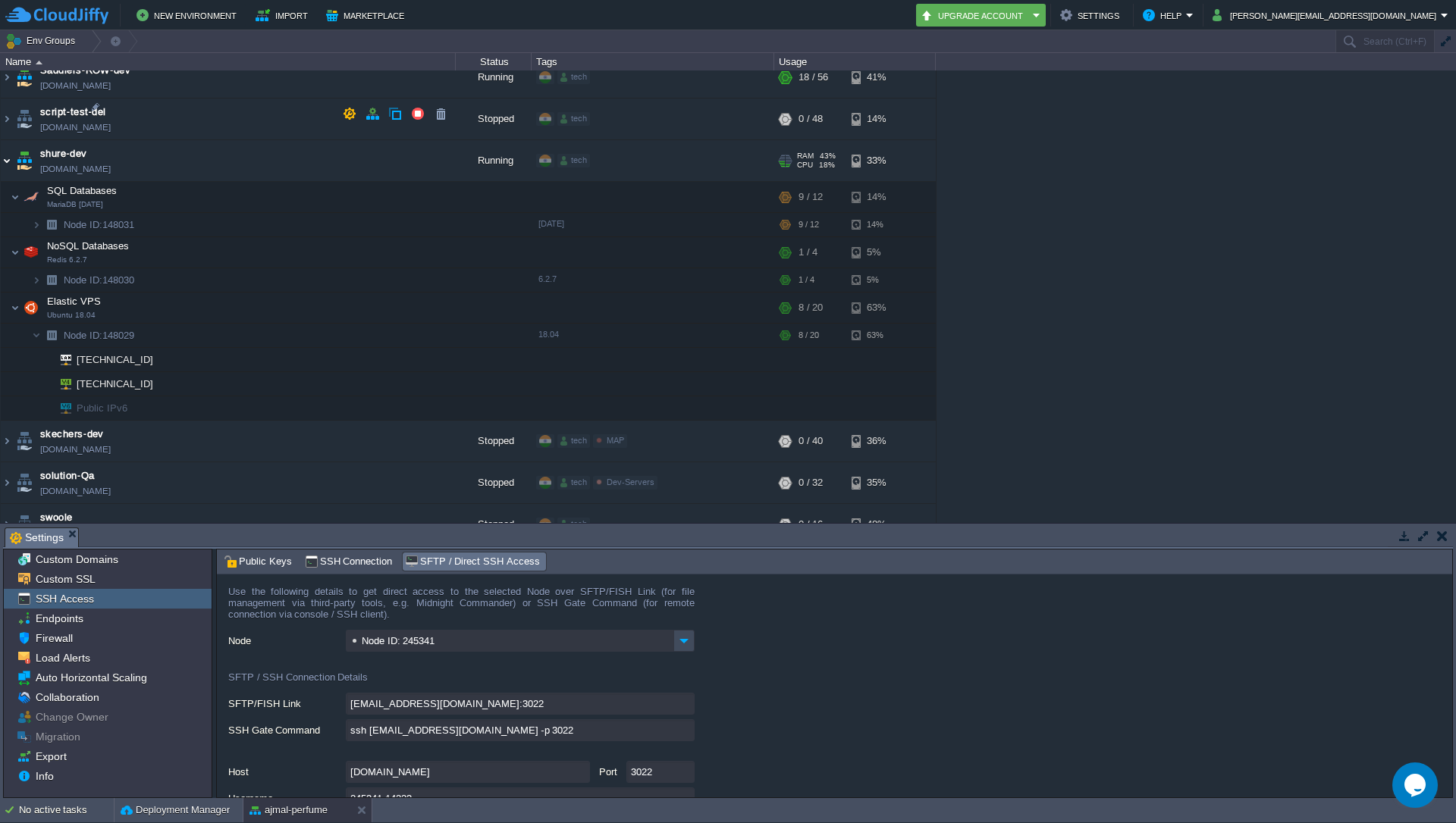
click at [3, 140] on img at bounding box center [7, 161] width 12 height 41
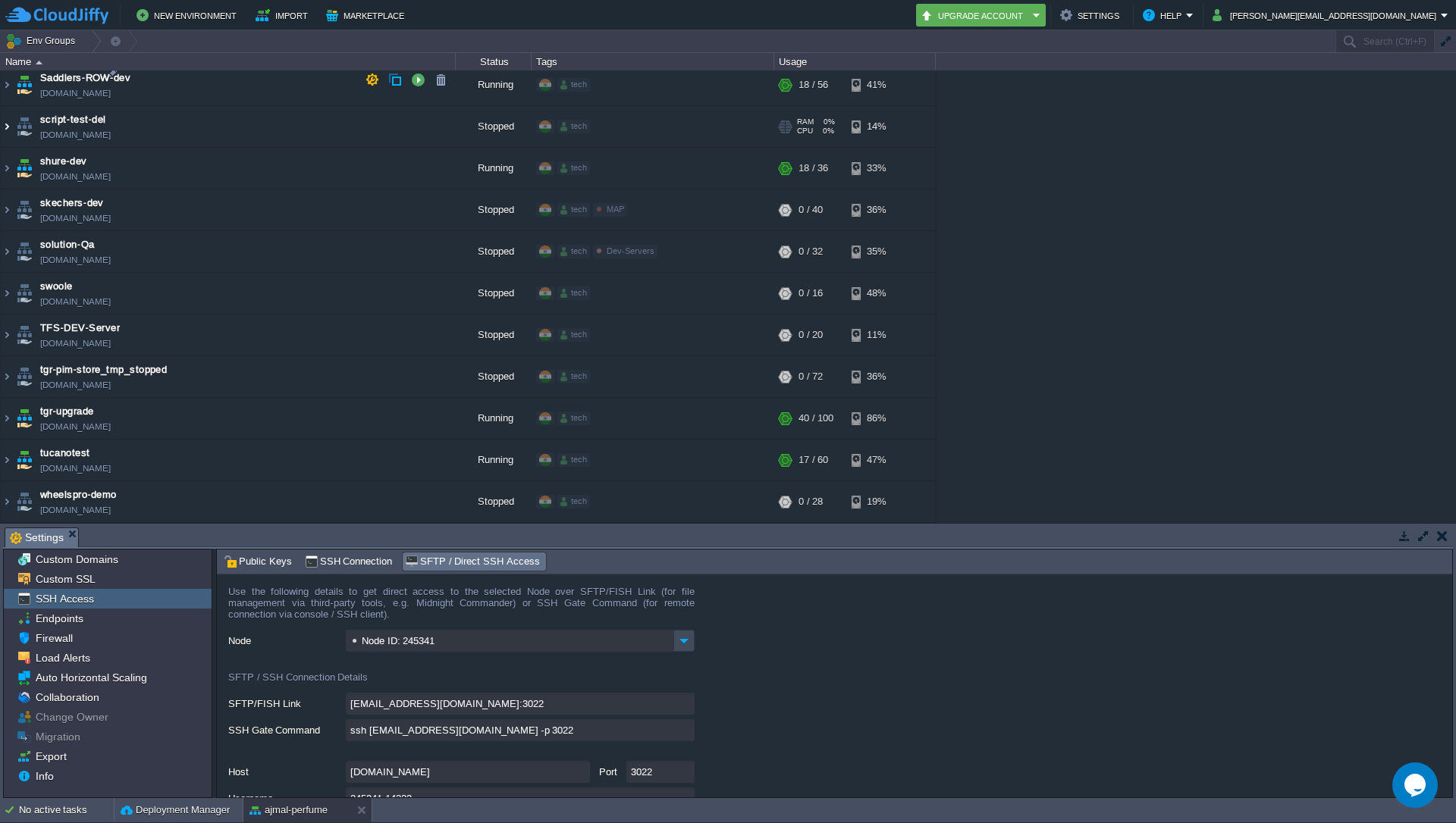
scroll to position [3753, 0]
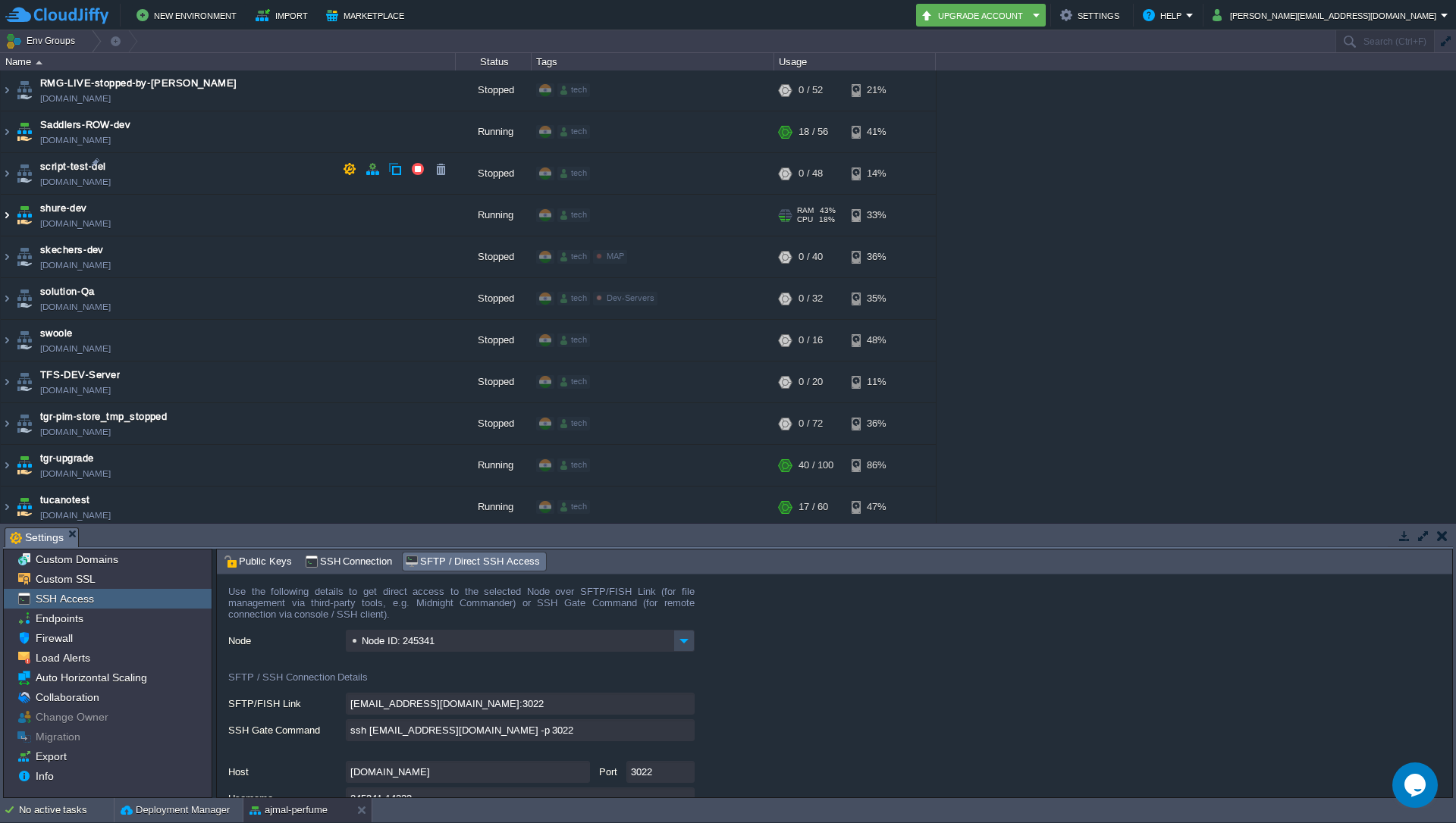
click at [5, 195] on img at bounding box center [7, 216] width 12 height 41
